Goal: Navigation & Orientation: Find specific page/section

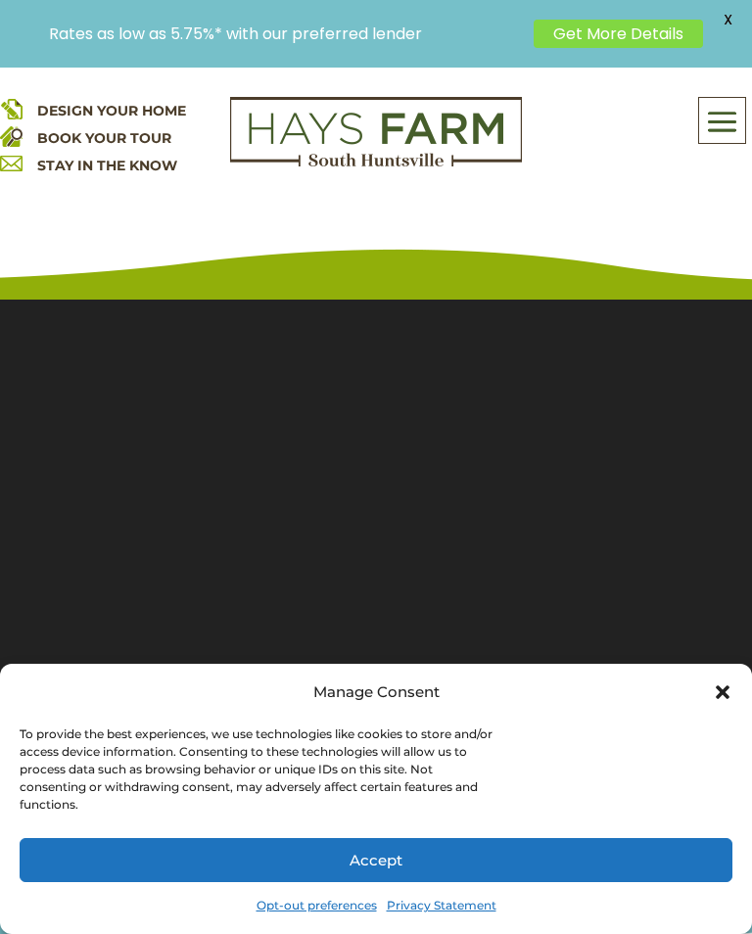
click at [516, 855] on button "Accept" at bounding box center [376, 860] width 713 height 44
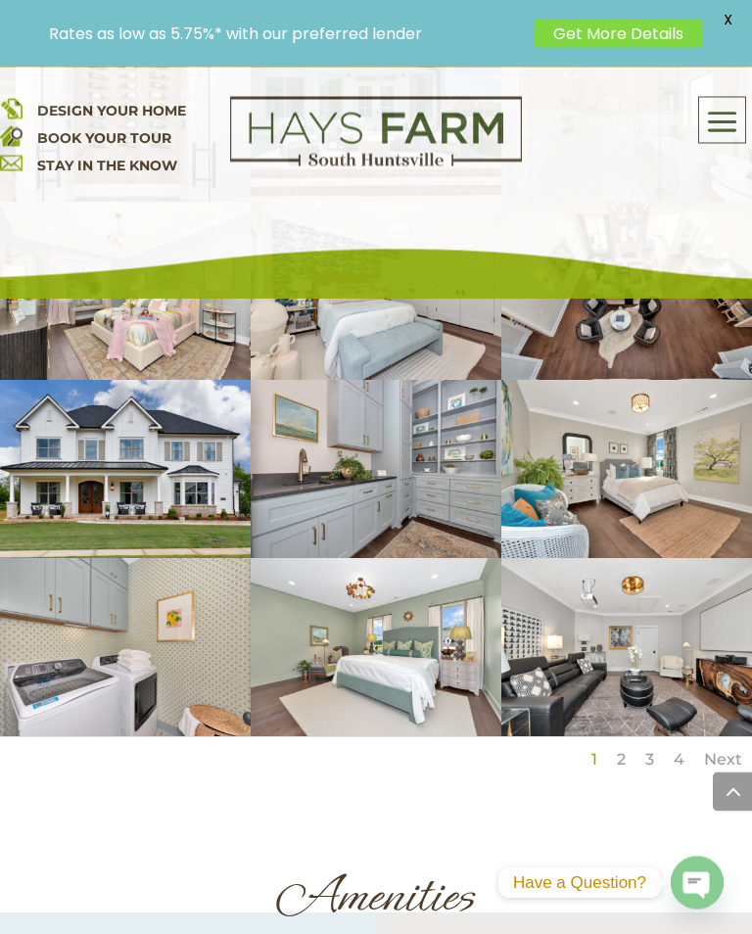
scroll to position [4374, 0]
click at [722, 115] on span at bounding box center [722, 121] width 46 height 45
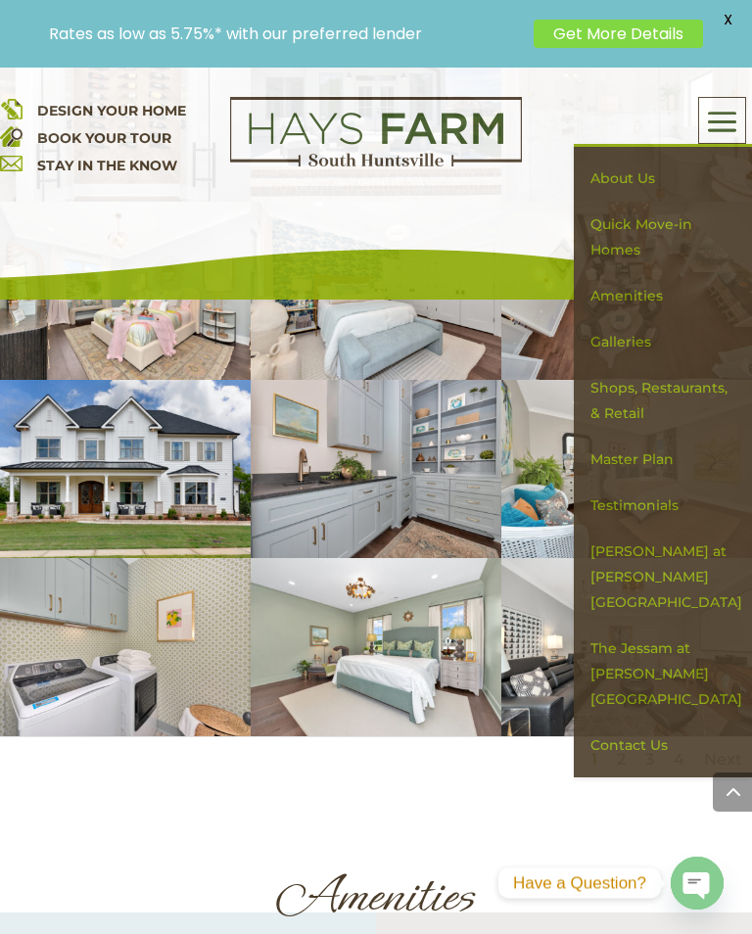
click at [640, 626] on link "The Jessam at [PERSON_NAME][GEOGRAPHIC_DATA]" at bounding box center [663, 674] width 161 height 97
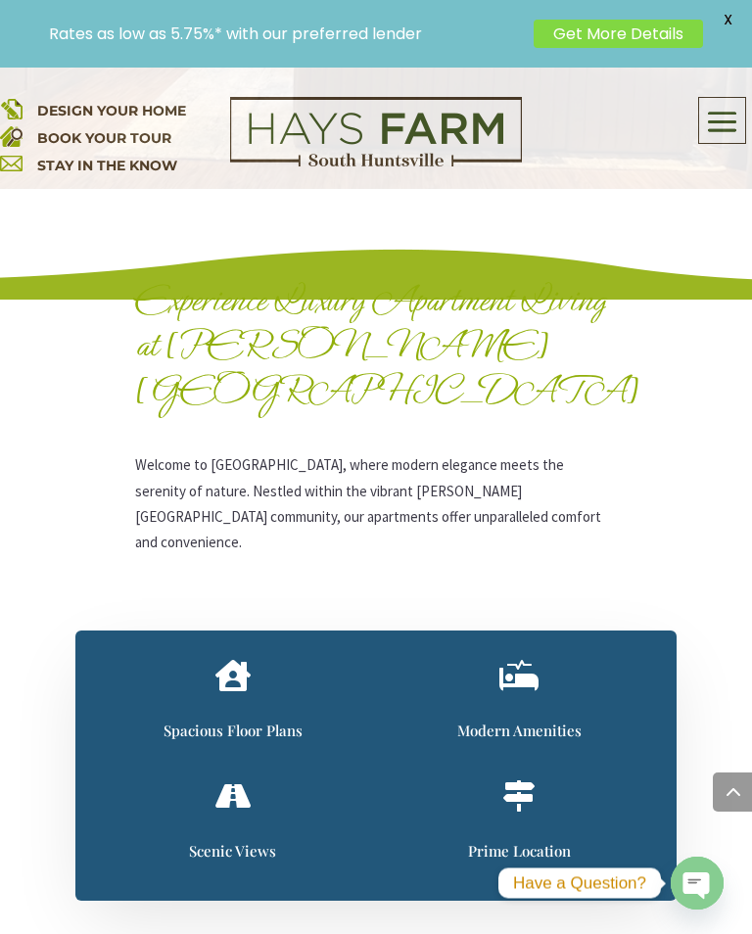
scroll to position [908, 0]
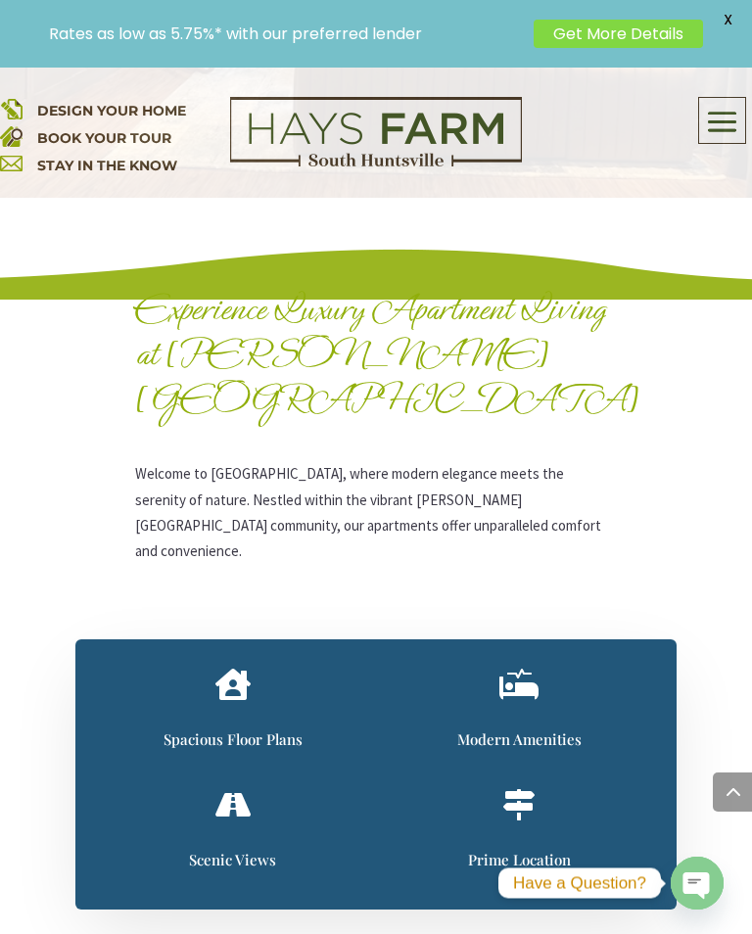
click at [237, 730] on span "Spacious Floor Plans" at bounding box center [233, 740] width 139 height 20
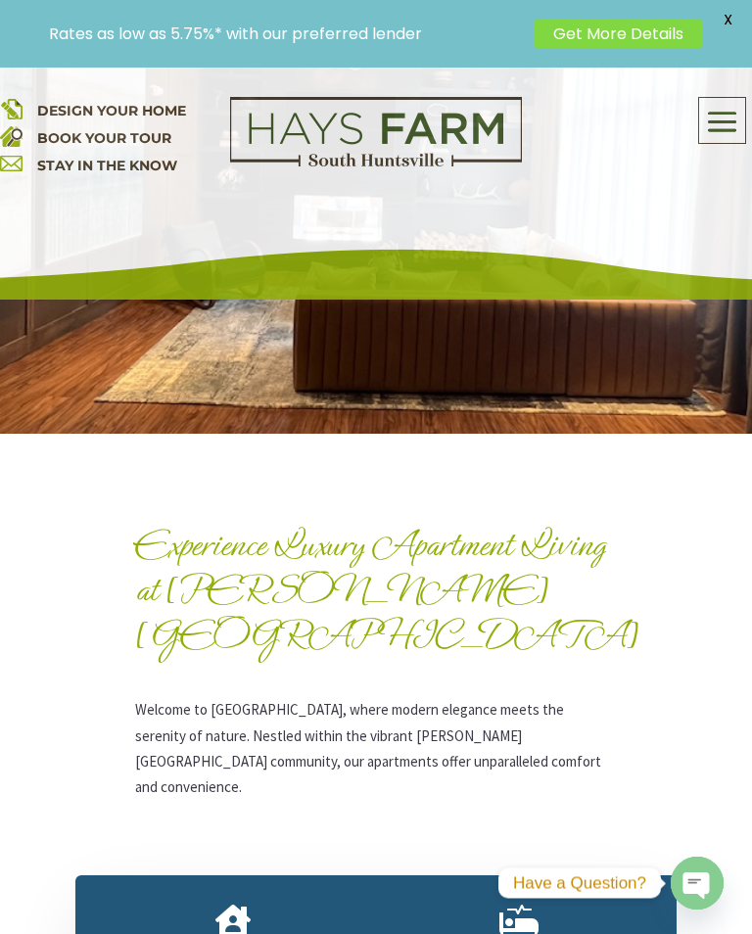
scroll to position [671, 0]
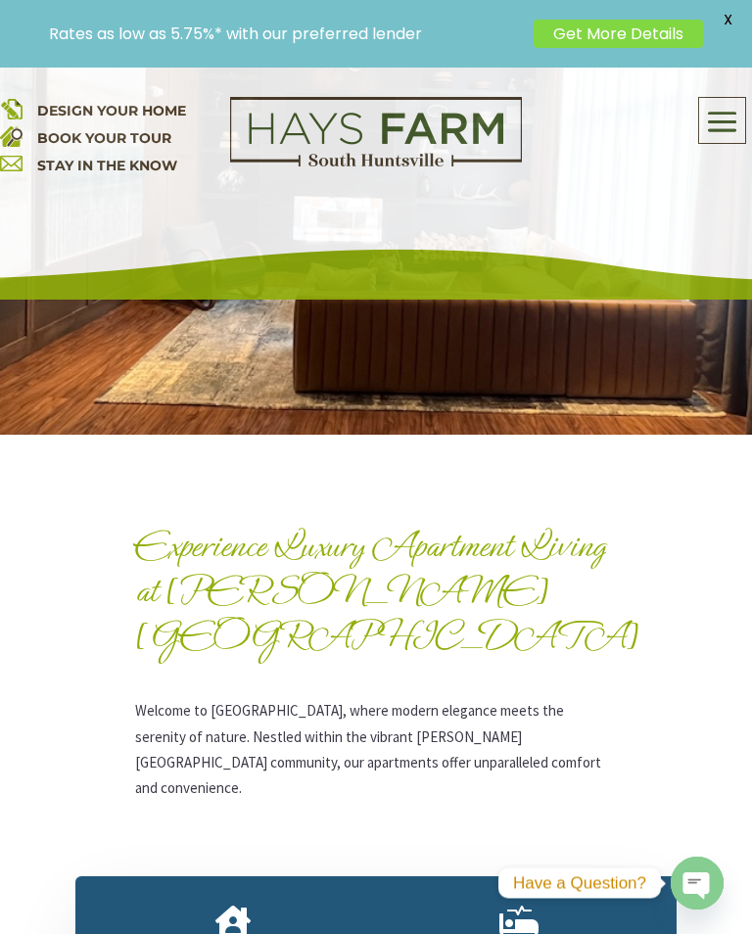
click at [223, 906] on div " Spacious Floor Plans" at bounding box center [233, 951] width 257 height 91
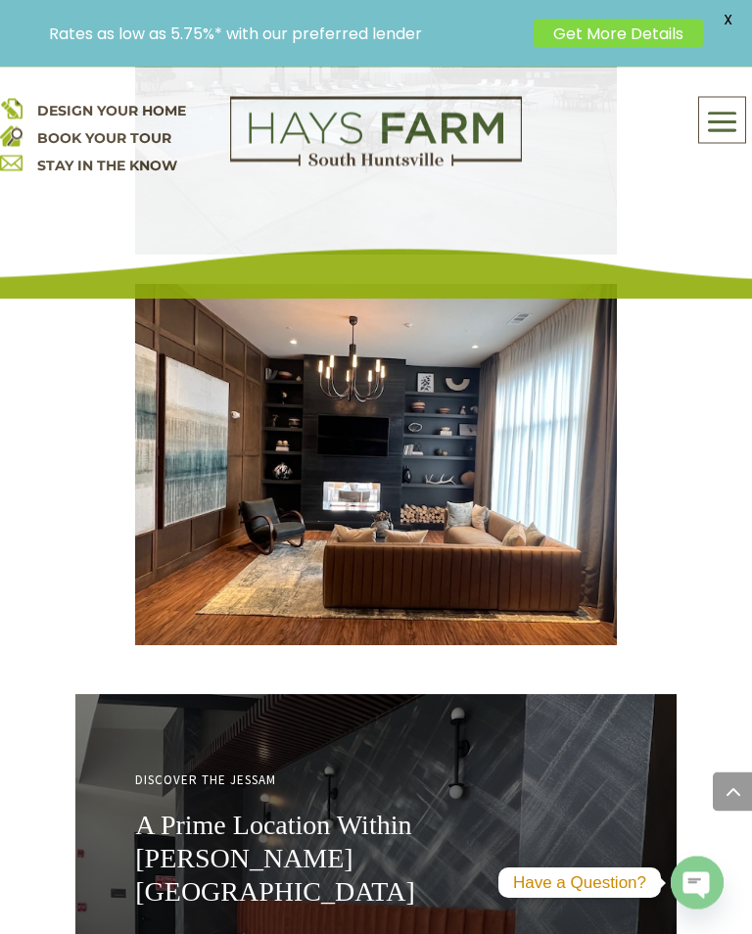
scroll to position [5940, 0]
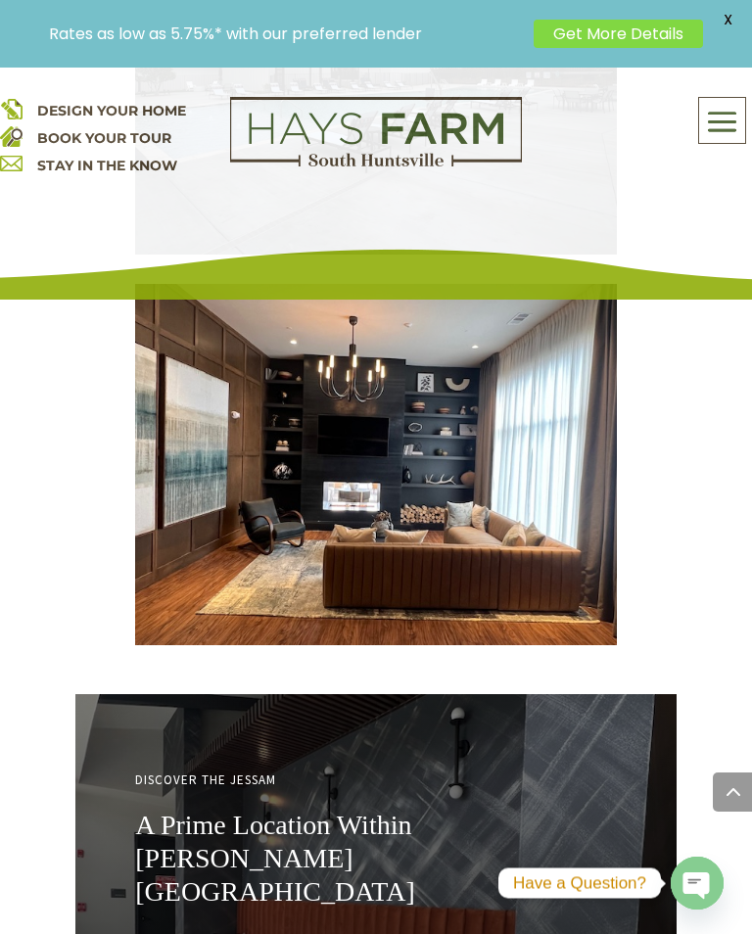
click at [426, 809] on h2 "A Prime Location Within Hays Farm" at bounding box center [376, 863] width 482 height 109
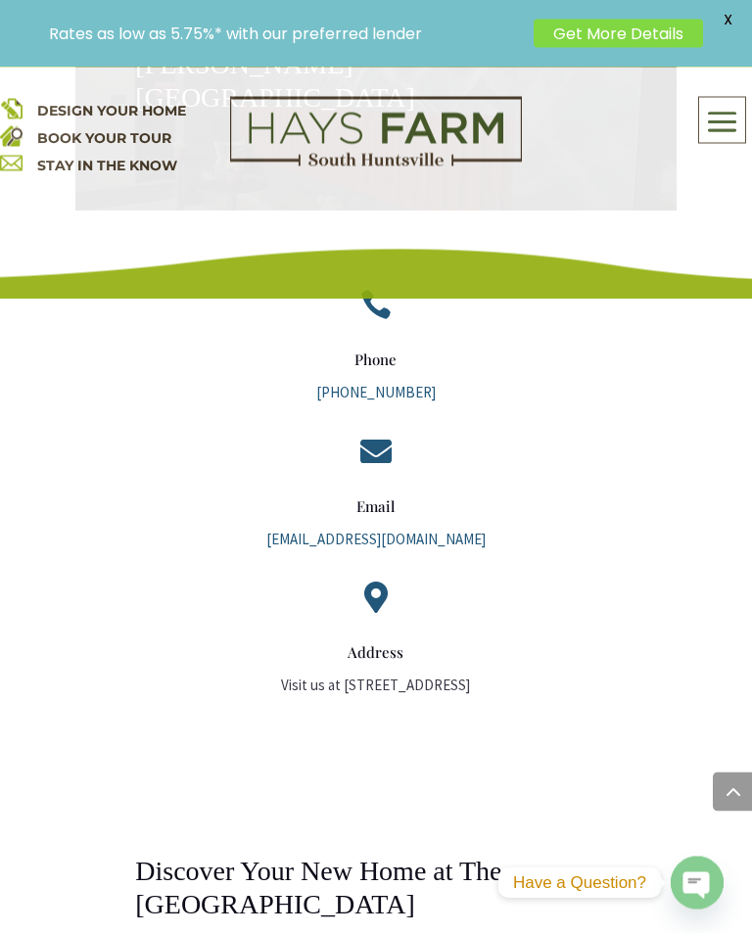
scroll to position [6734, 0]
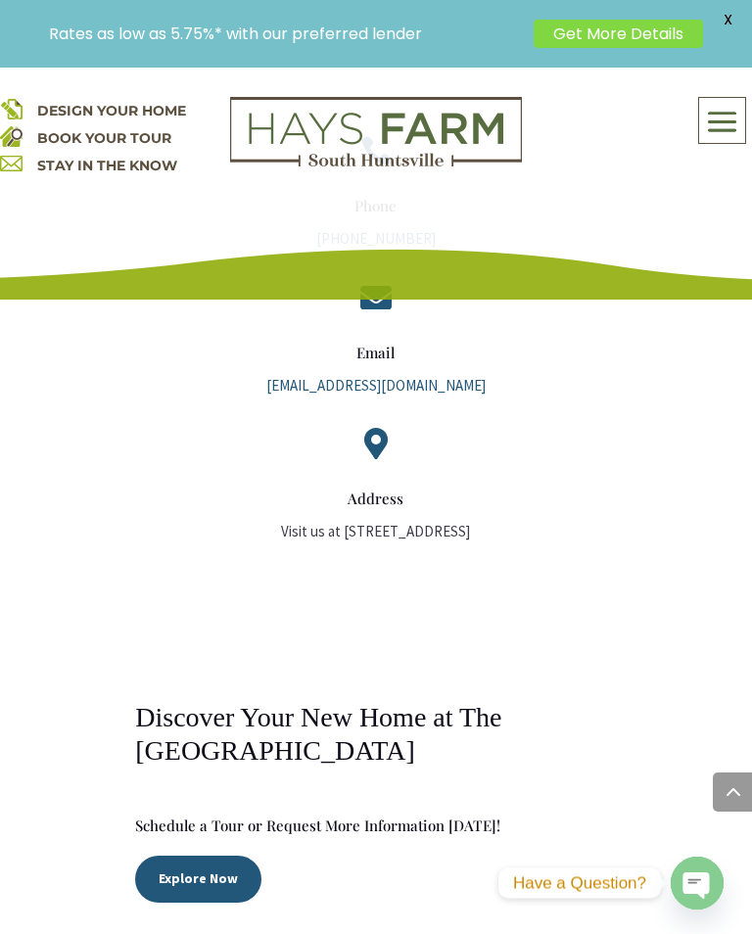
click at [236, 856] on link "Explore Now" at bounding box center [198, 879] width 126 height 47
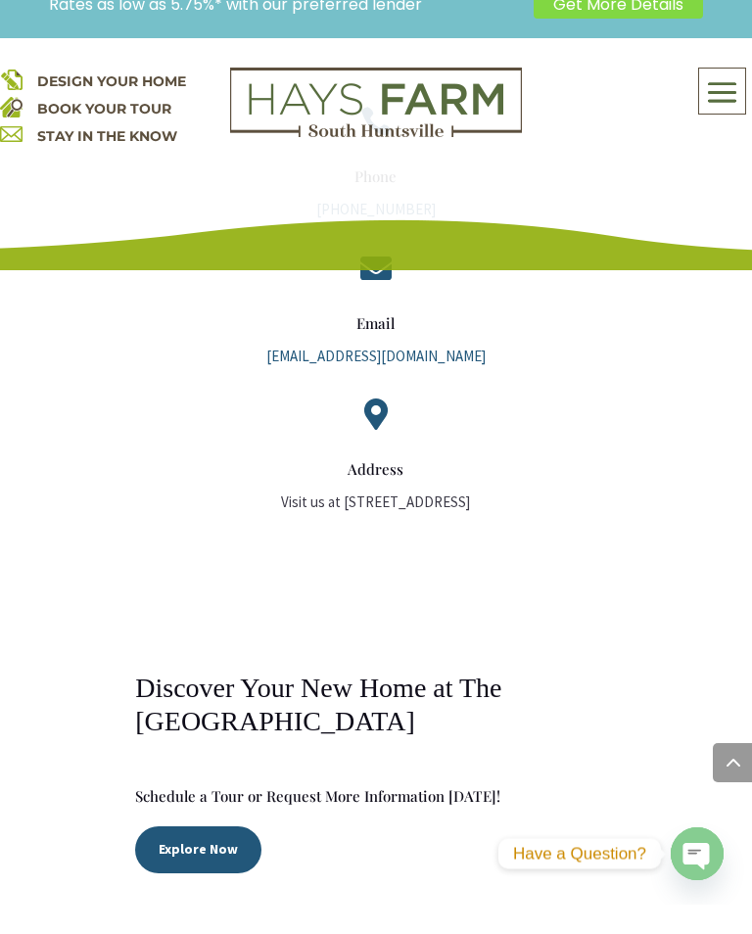
scroll to position [6918, 0]
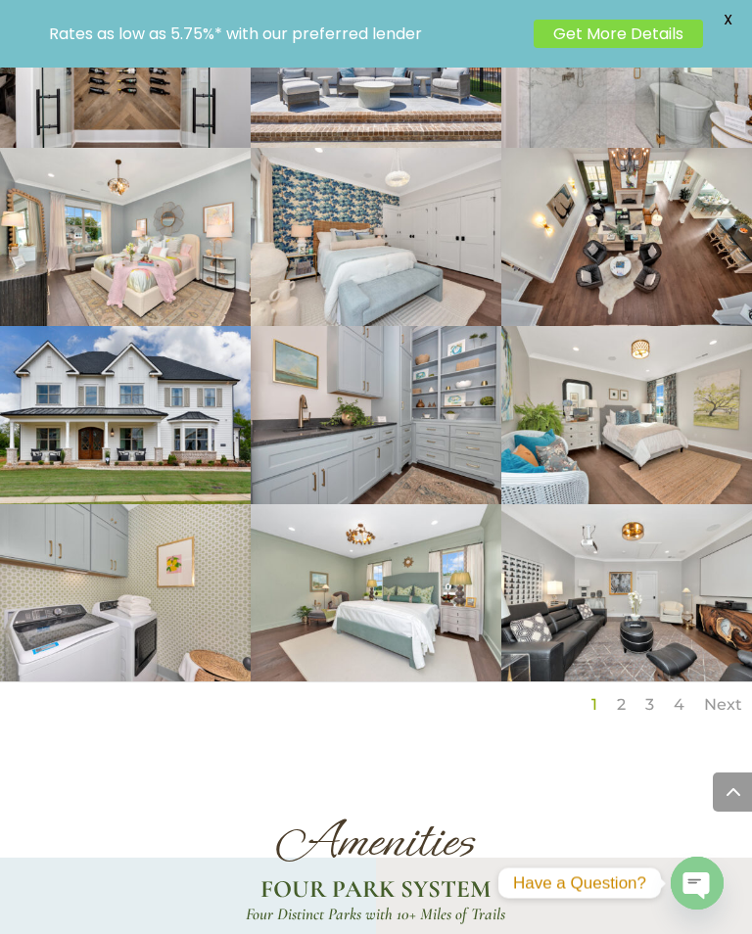
scroll to position [4374, 0]
